Goal: Task Accomplishment & Management: Complete application form

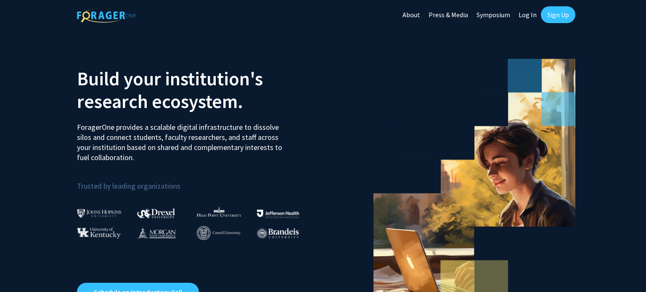
click at [533, 11] on link "Log In" at bounding box center [527, 14] width 26 height 29
select select
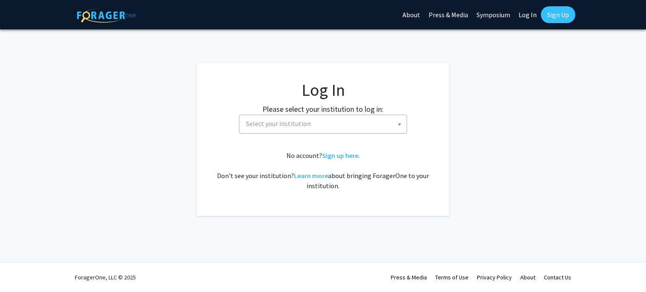
click at [328, 130] on span "Select your institution" at bounding box center [325, 123] width 164 height 17
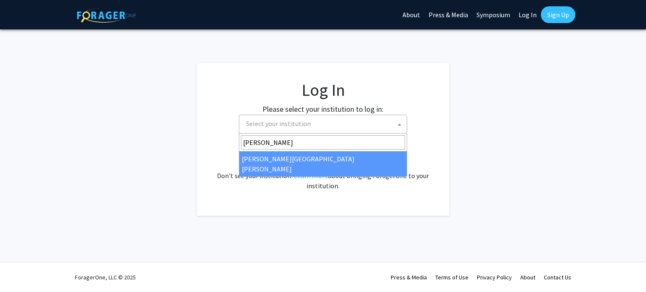
type input "[PERSON_NAME]"
select select "1"
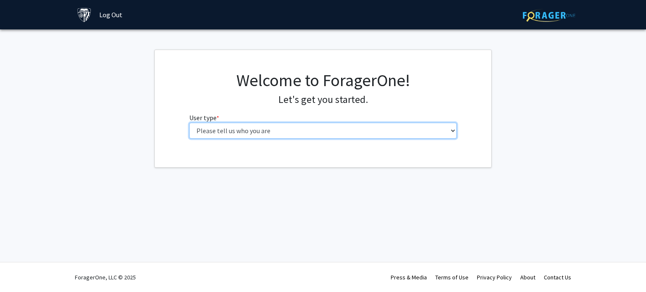
click at [231, 132] on select "Please tell us who you are Undergraduate Student Master's Student Doctoral Cand…" at bounding box center [323, 131] width 268 height 16
select select "1: undergrad"
click at [189, 123] on select "Please tell us who you are Undergraduate Student Master's Student Doctoral Cand…" at bounding box center [323, 131] width 268 height 16
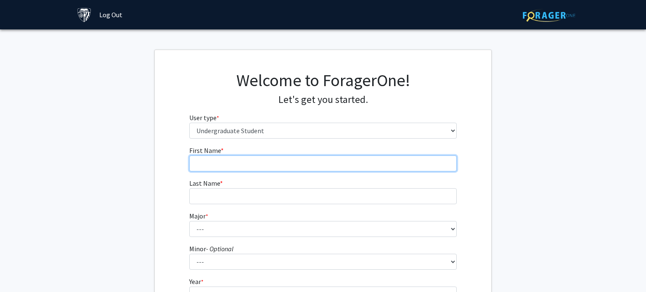
click at [239, 163] on input "First Name * required" at bounding box center [323, 164] width 268 height 16
type input "Vivaan"
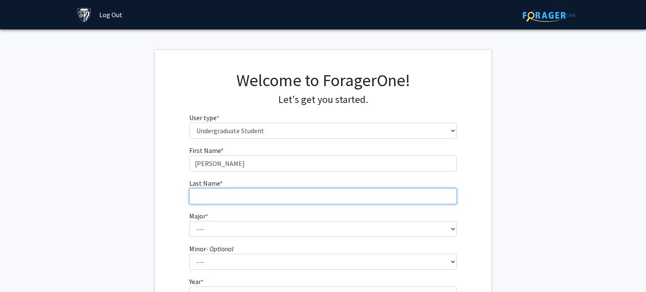
type input "Gupta"
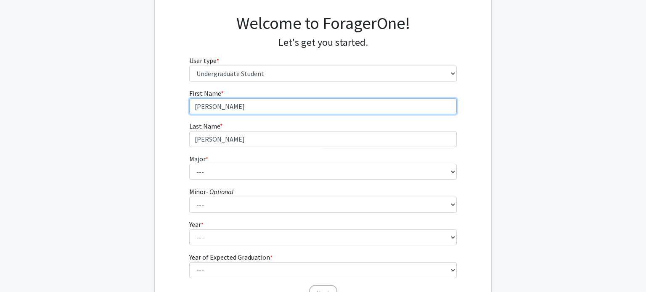
scroll to position [63, 0]
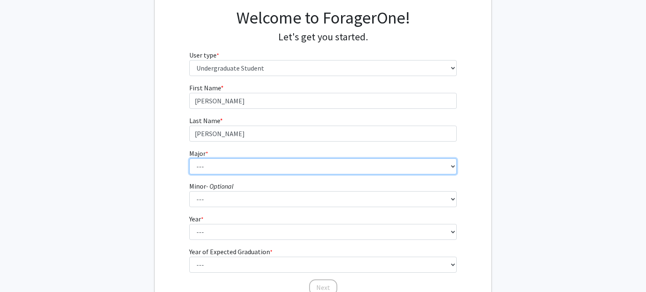
click at [252, 167] on select "--- Africana Studies Anthropology Applied Mathematics & Statistics Archaeology …" at bounding box center [323, 166] width 268 height 16
select select "7: 22"
click at [189, 158] on select "--- Africana Studies Anthropology Applied Mathematics & Statistics Archaeology …" at bounding box center [323, 166] width 268 height 16
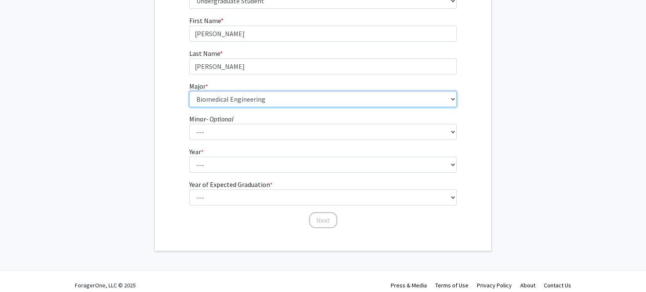
scroll to position [137, 0]
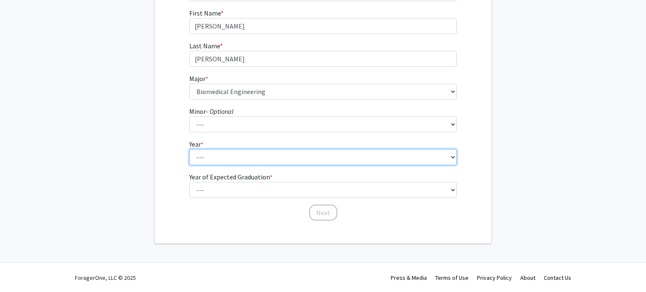
click at [231, 160] on select "--- First-year Sophomore Junior Senior Postbaccalaureate Certificate" at bounding box center [323, 157] width 268 height 16
select select "1: first-year"
click at [189, 149] on select "--- First-year Sophomore Junior Senior Postbaccalaureate Certificate" at bounding box center [323, 157] width 268 height 16
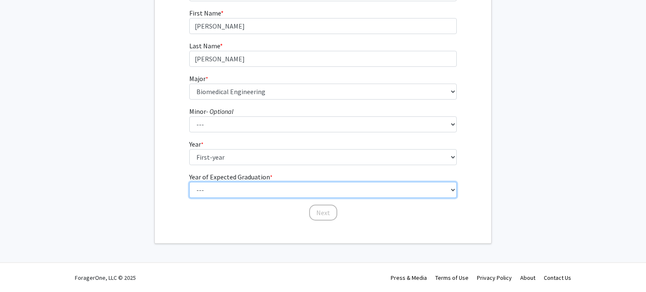
click at [211, 187] on select "--- 2025 2026 2027 2028 2029 2030 2031 2032 2033 2034" at bounding box center [323, 190] width 268 height 16
select select "5: 2029"
click at [189, 182] on select "--- 2025 2026 2027 2028 2029 2030 2031 2032 2033 2034" at bounding box center [323, 190] width 268 height 16
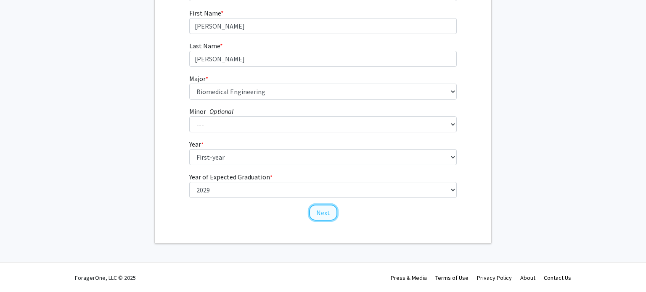
click at [324, 213] on button "Next" at bounding box center [323, 213] width 28 height 16
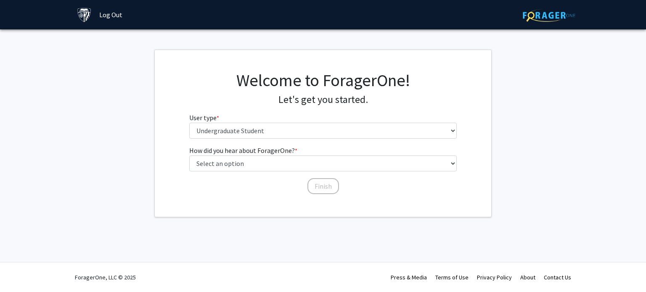
scroll to position [0, 0]
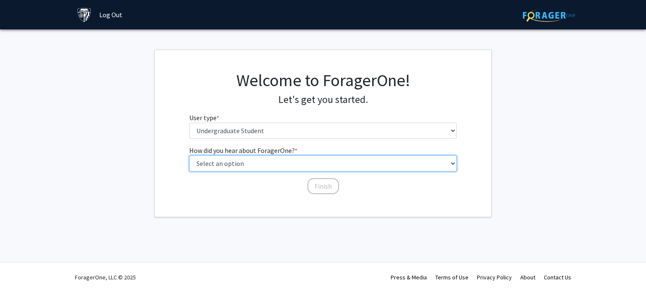
click at [271, 160] on select "Select an option Peer/student recommendation Faculty/staff recommendation Unive…" at bounding box center [323, 164] width 268 height 16
select select "4: university_email"
click at [189, 156] on select "Select an option Peer/student recommendation Faculty/staff recommendation Unive…" at bounding box center [323, 164] width 268 height 16
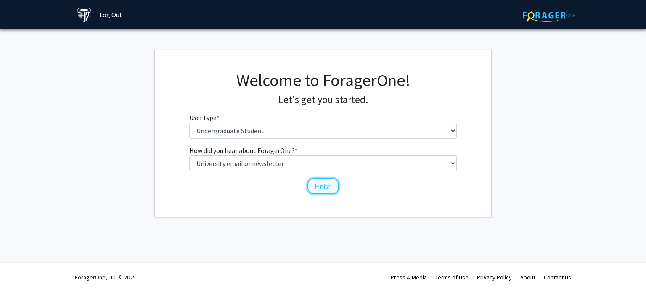
click at [331, 189] on button "Finish" at bounding box center [323, 186] width 32 height 16
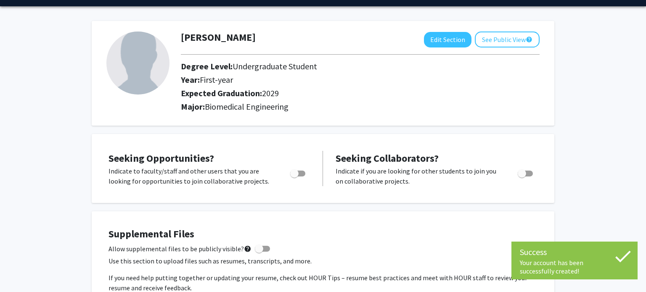
scroll to position [27, 0]
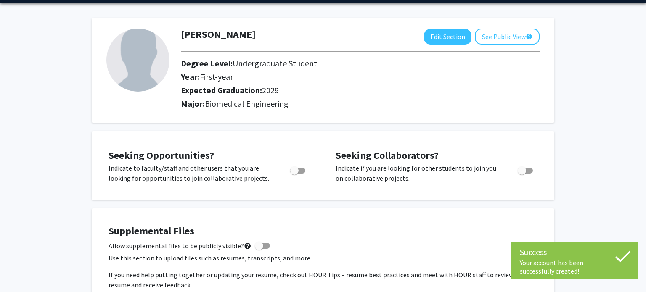
click at [303, 169] on span "Toggle" at bounding box center [297, 171] width 15 height 6
click at [294, 174] on input "Are you actively seeking opportunities?" at bounding box center [294, 174] width 0 height 0
checkbox input "true"
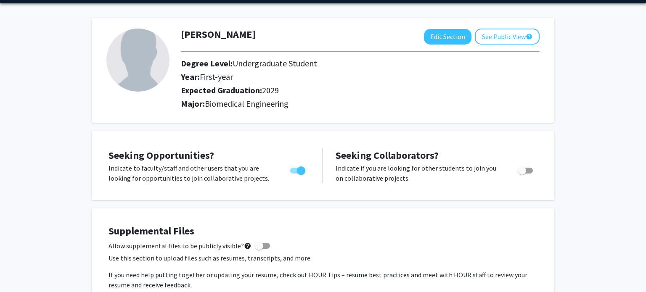
click at [530, 169] on span "Toggle" at bounding box center [524, 171] width 15 height 6
click at [522, 174] on input "Would you like to receive other student requests to work with you?" at bounding box center [521, 174] width 0 height 0
checkbox input "true"
click at [138, 59] on img at bounding box center [137, 60] width 63 height 63
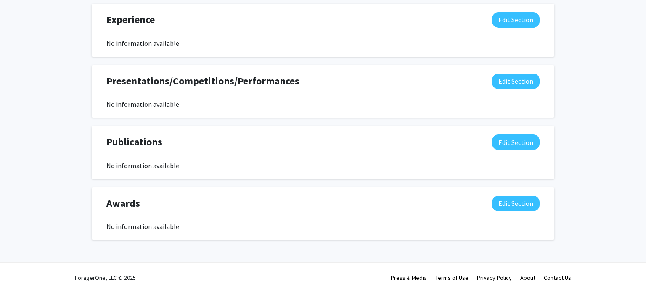
scroll to position [0, 0]
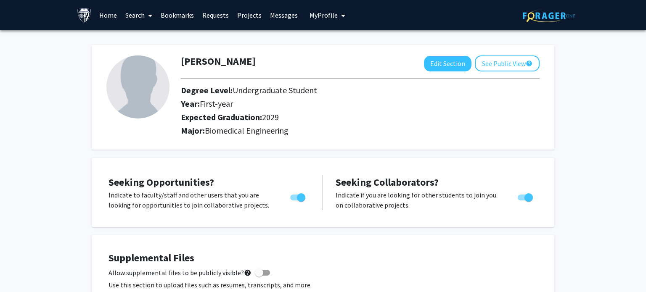
click at [112, 23] on link "Home" at bounding box center [108, 14] width 26 height 29
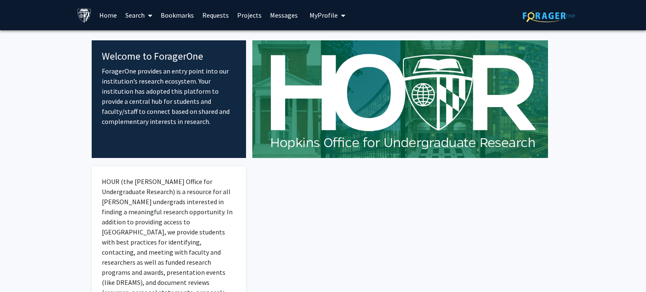
click at [136, 18] on link "Search" at bounding box center [138, 14] width 35 height 29
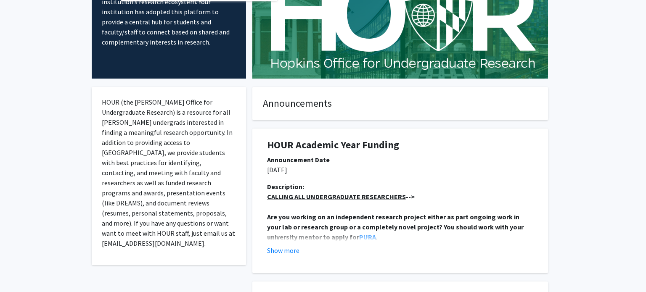
scroll to position [80, 0]
